Goal: Check status: Check status

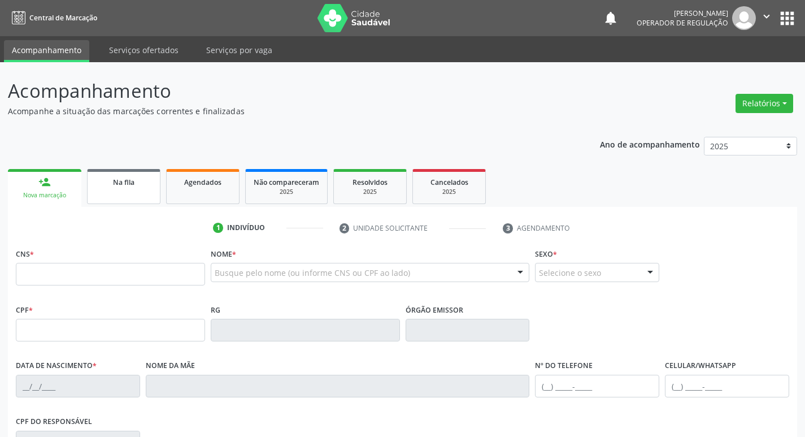
click at [140, 178] on div "Na fila" at bounding box center [124, 182] width 57 height 12
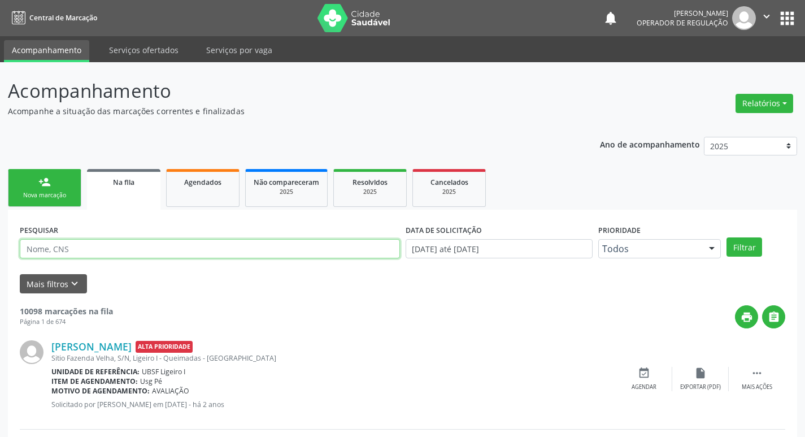
click at [112, 247] on input "text" at bounding box center [210, 248] width 380 height 19
click at [727, 237] on button "Filtrar" at bounding box center [745, 246] width 36 height 19
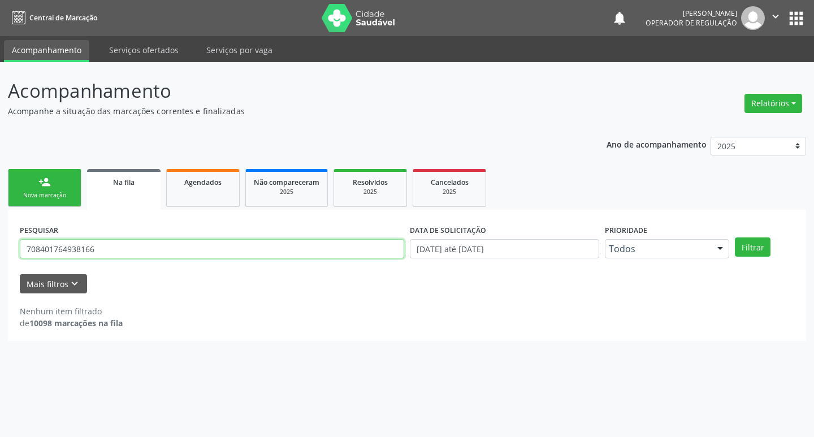
click at [84, 254] on input "708401764938166" at bounding box center [212, 248] width 384 height 19
click at [735, 237] on button "Filtrar" at bounding box center [753, 246] width 36 height 19
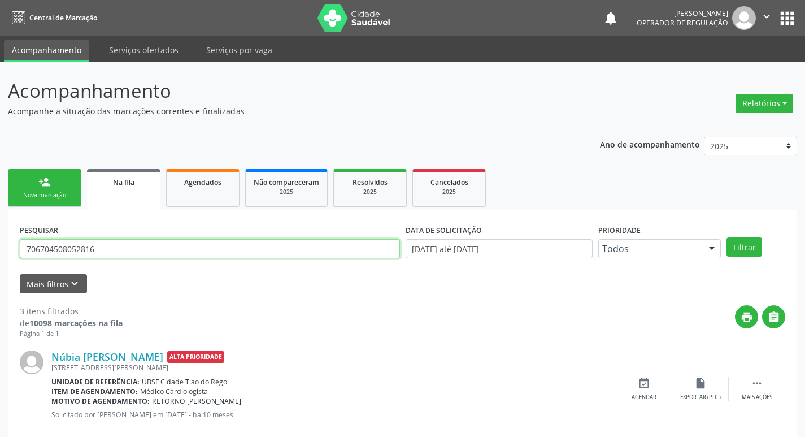
click at [151, 251] on input "706704508052816" at bounding box center [210, 248] width 380 height 19
click at [727, 237] on button "Filtrar" at bounding box center [745, 246] width 36 height 19
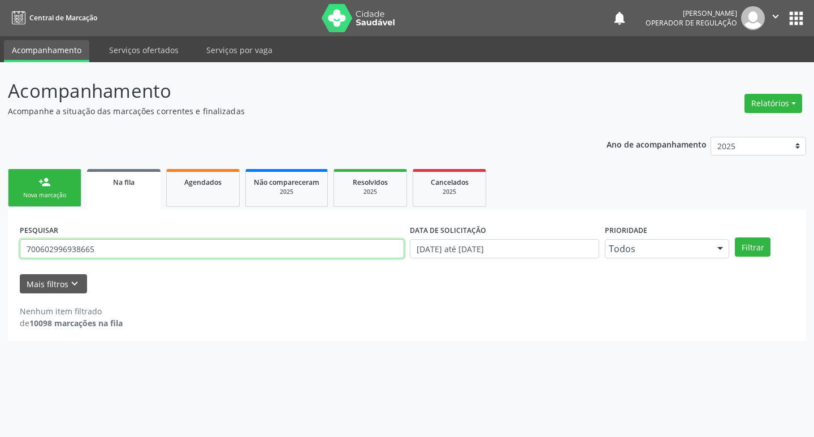
click at [58, 248] on input "700602996938665" at bounding box center [212, 248] width 384 height 19
click at [114, 251] on input "700602996938665" at bounding box center [212, 248] width 384 height 19
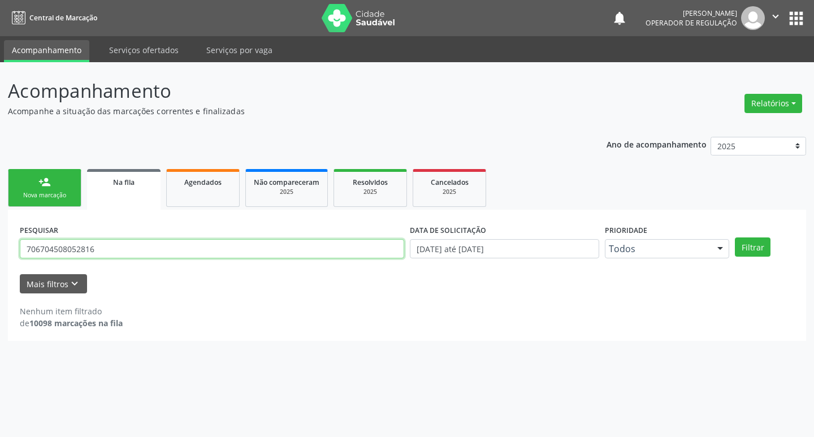
click at [735, 237] on button "Filtrar" at bounding box center [753, 246] width 36 height 19
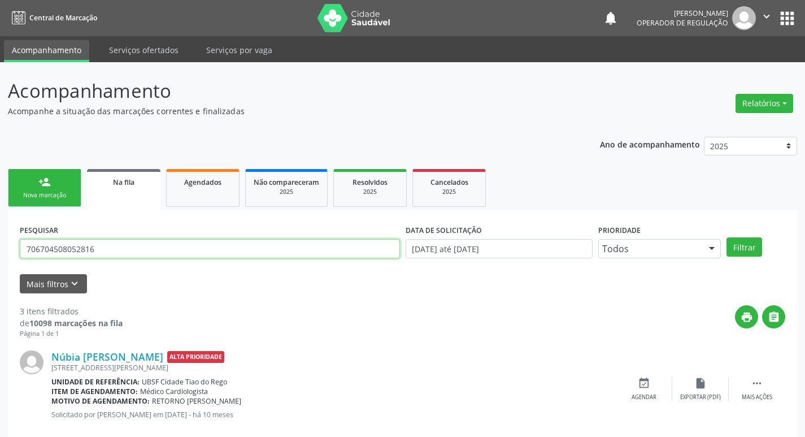
click at [140, 248] on input "706704508052816" at bounding box center [210, 248] width 380 height 19
click at [727, 237] on button "Filtrar" at bounding box center [745, 246] width 36 height 19
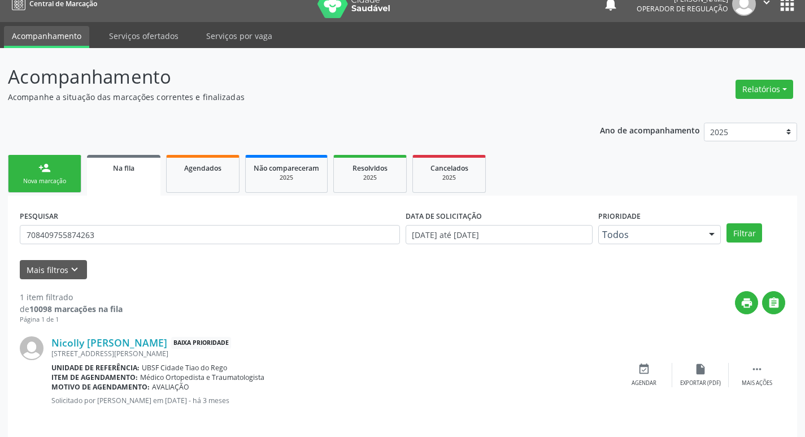
scroll to position [22, 0]
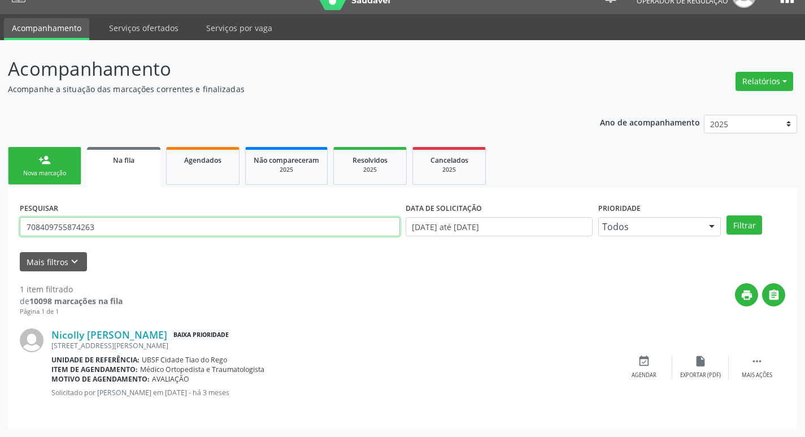
click at [70, 232] on input "708409755874263" at bounding box center [210, 226] width 380 height 19
click at [727, 215] on button "Filtrar" at bounding box center [745, 224] width 36 height 19
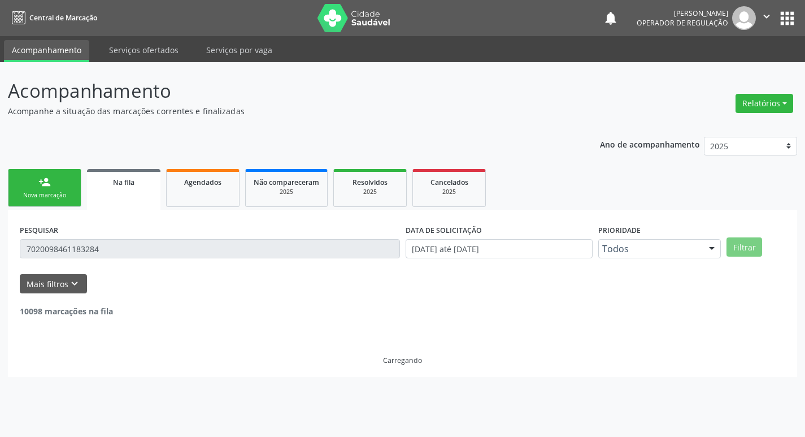
scroll to position [0, 0]
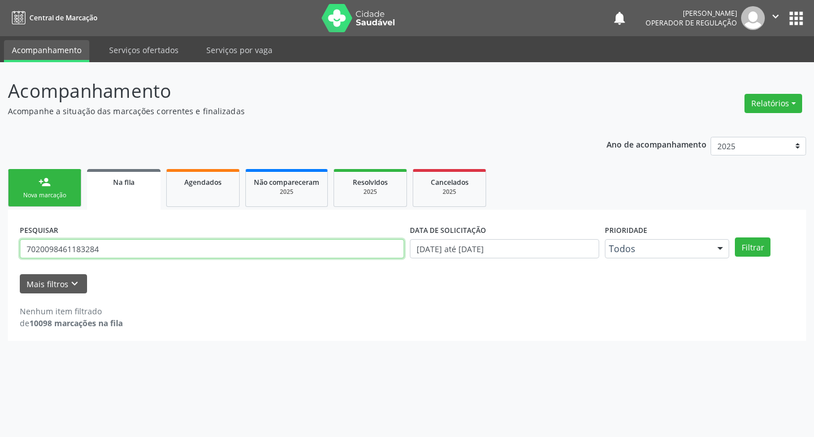
click at [96, 250] on input "7020098461183284" at bounding box center [212, 248] width 384 height 19
click at [735, 237] on button "Filtrar" at bounding box center [753, 246] width 36 height 19
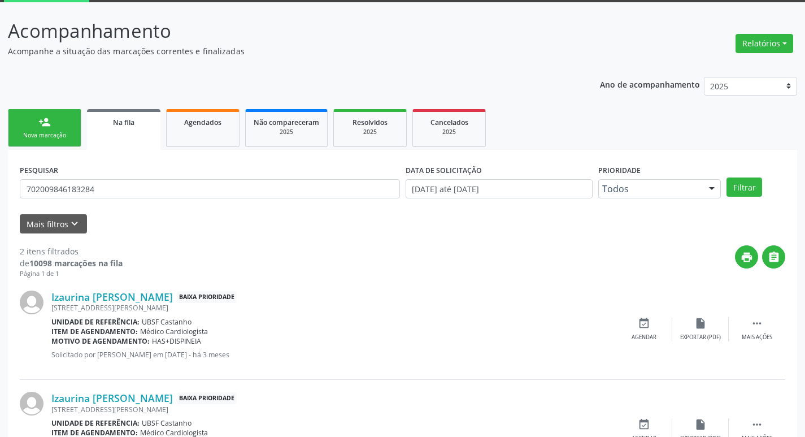
scroll to position [123, 0]
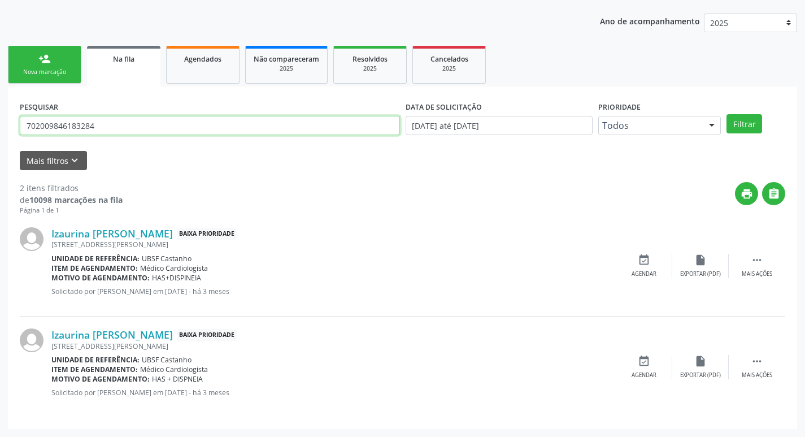
click at [114, 119] on input "702009846183284" at bounding box center [210, 125] width 380 height 19
type input "708405781114463"
click at [727, 114] on button "Filtrar" at bounding box center [745, 123] width 36 height 19
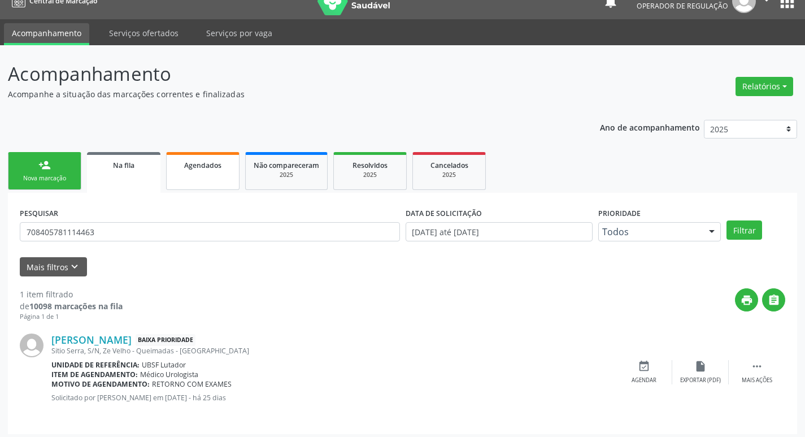
scroll to position [22, 0]
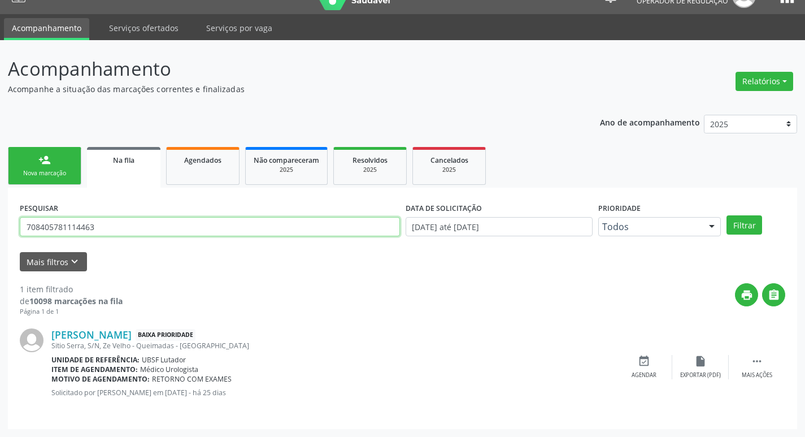
click at [167, 228] on input "708405781114463" at bounding box center [210, 226] width 380 height 19
click at [166, 229] on input "708405781114463" at bounding box center [210, 226] width 380 height 19
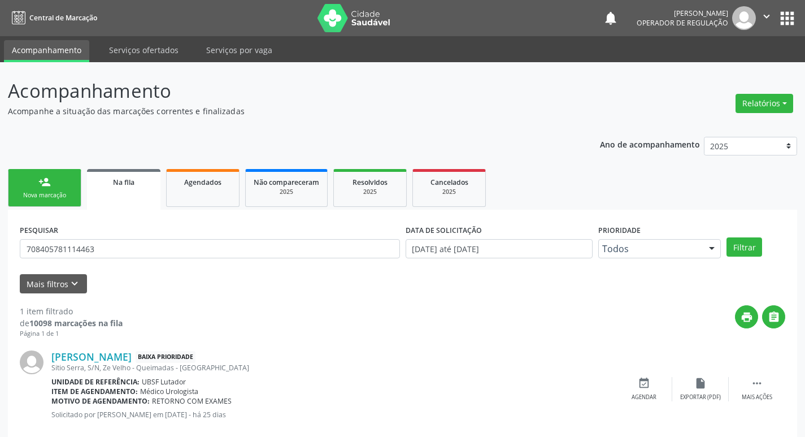
click at [782, 20] on button "apps" at bounding box center [788, 18] width 20 height 20
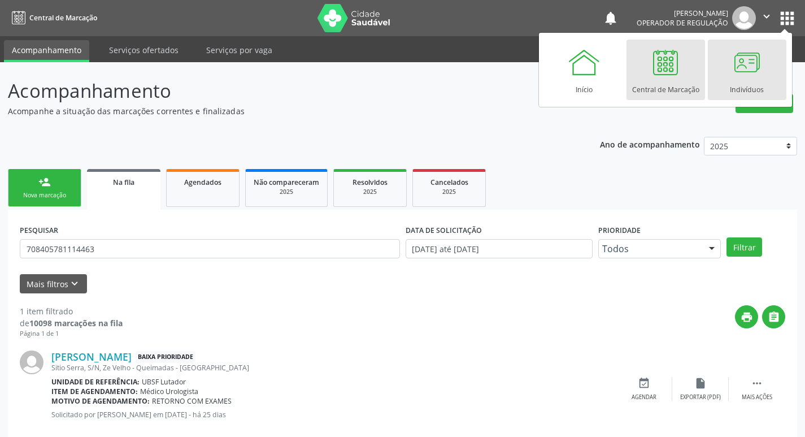
click at [724, 76] on link "Indivíduos" at bounding box center [747, 70] width 79 height 60
